Goal: Find specific page/section: Find specific page/section

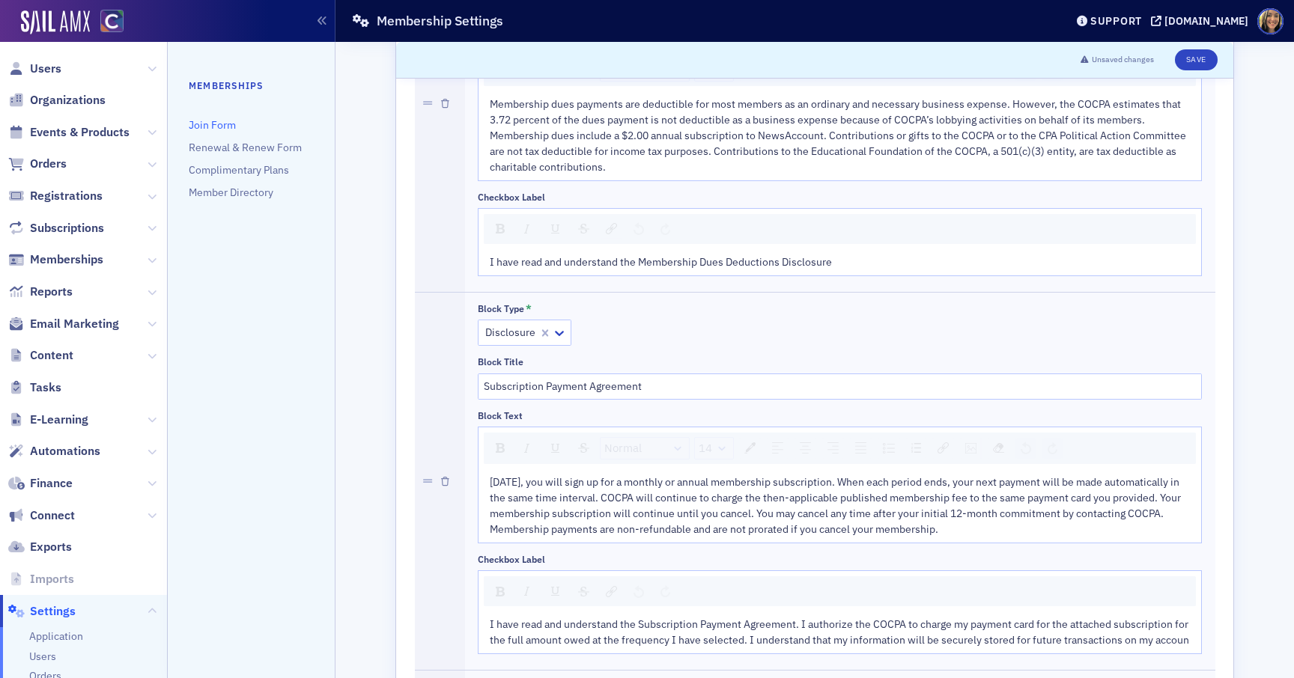
click at [82, 123] on span "Events & Products" at bounding box center [83, 132] width 167 height 32
click at [82, 127] on span "Events & Products" at bounding box center [80, 132] width 100 height 16
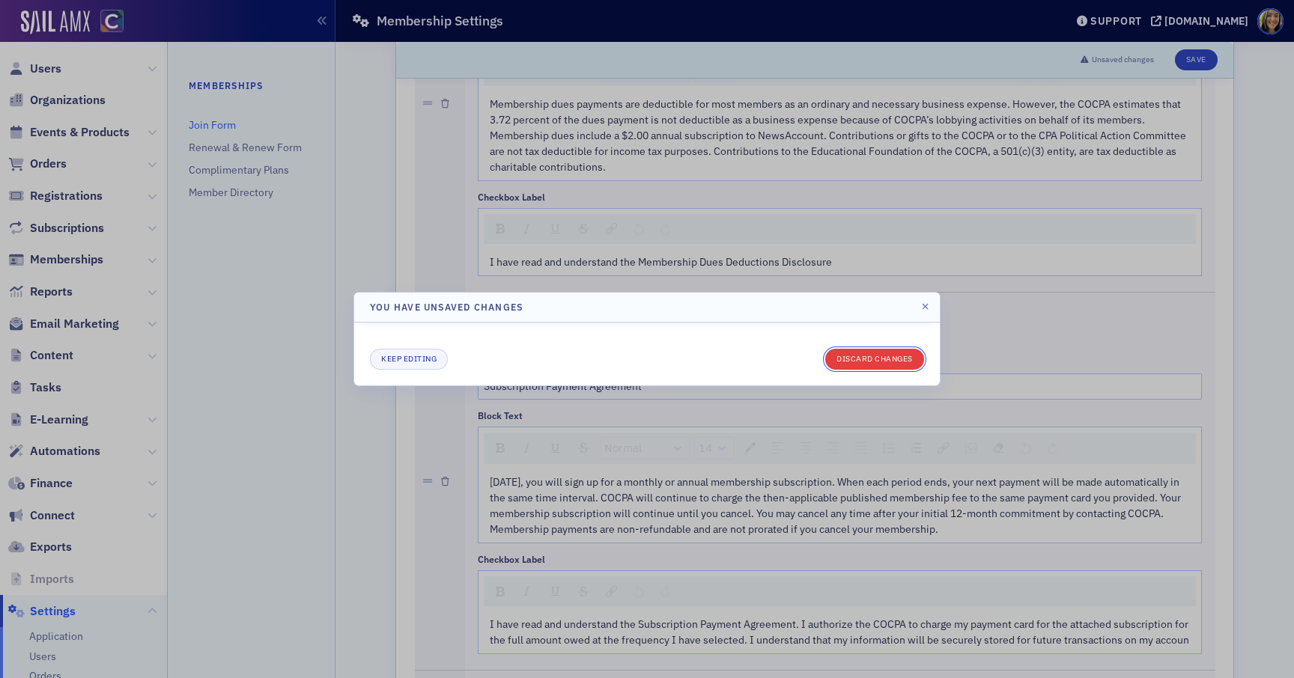
click at [871, 363] on button "Discard changes" at bounding box center [874, 359] width 99 height 21
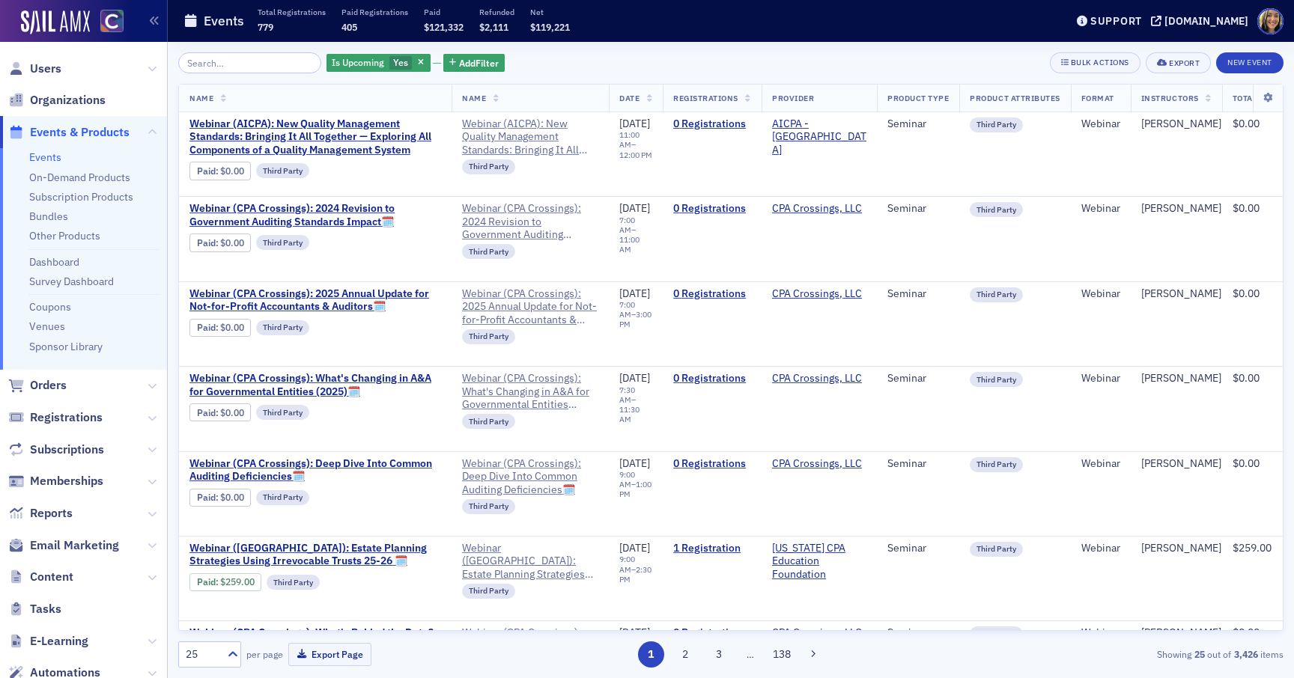
click at [216, 60] on input "search" at bounding box center [249, 62] width 143 height 21
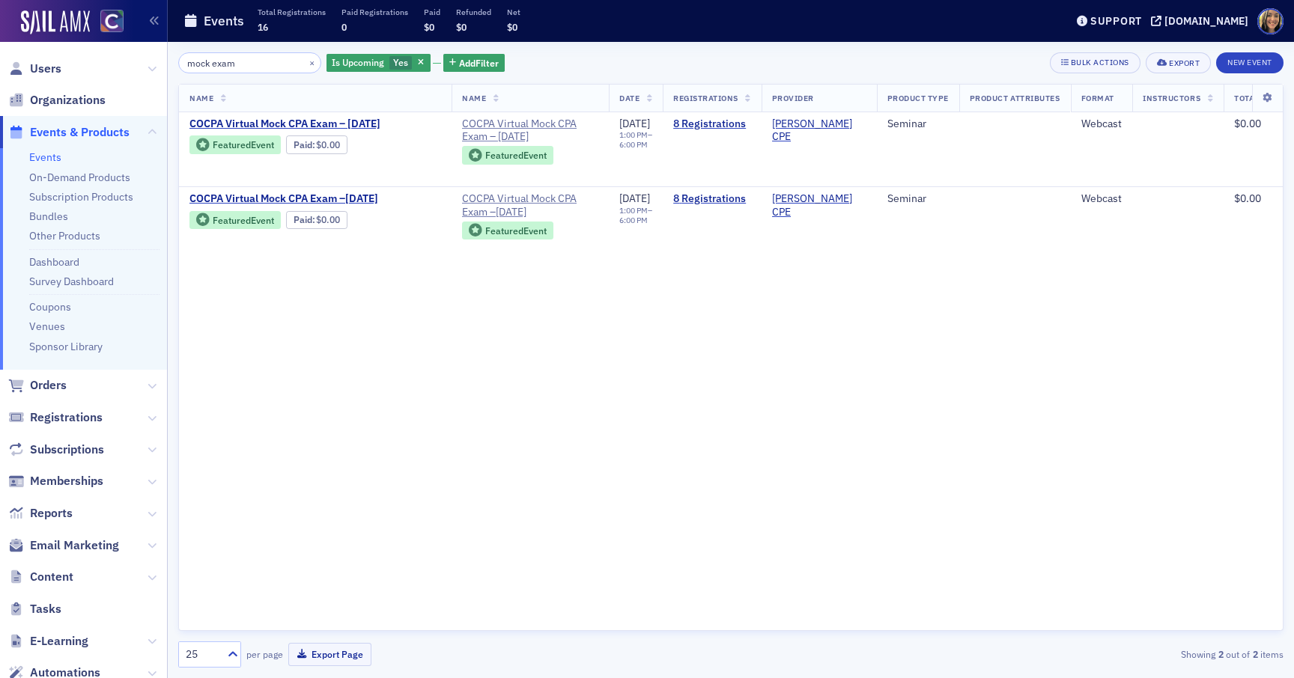
type input "mock exam"
